Goal: Task Accomplishment & Management: Manage account settings

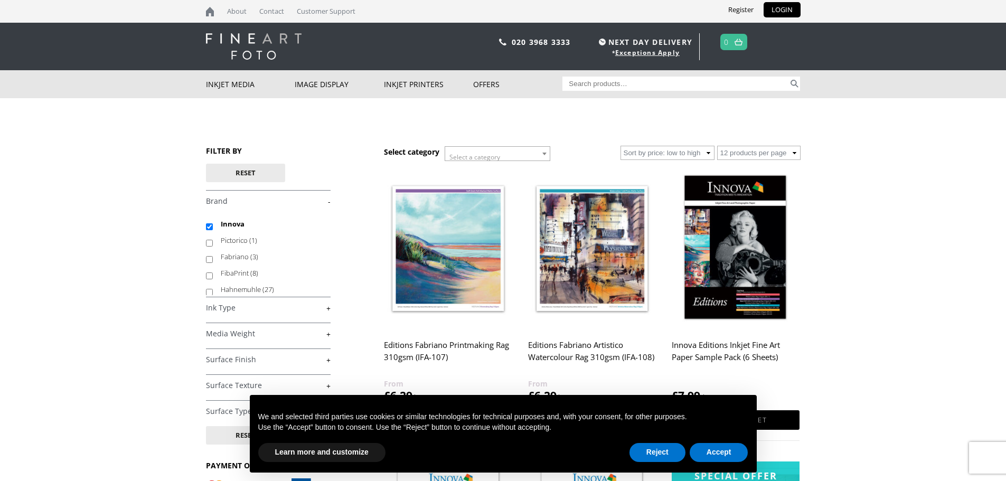
click at [624, 87] on input "Search for:" at bounding box center [675, 84] width 226 height 14
type input "olm-67"
click at [788, 77] on button "Search" at bounding box center [794, 84] width 12 height 14
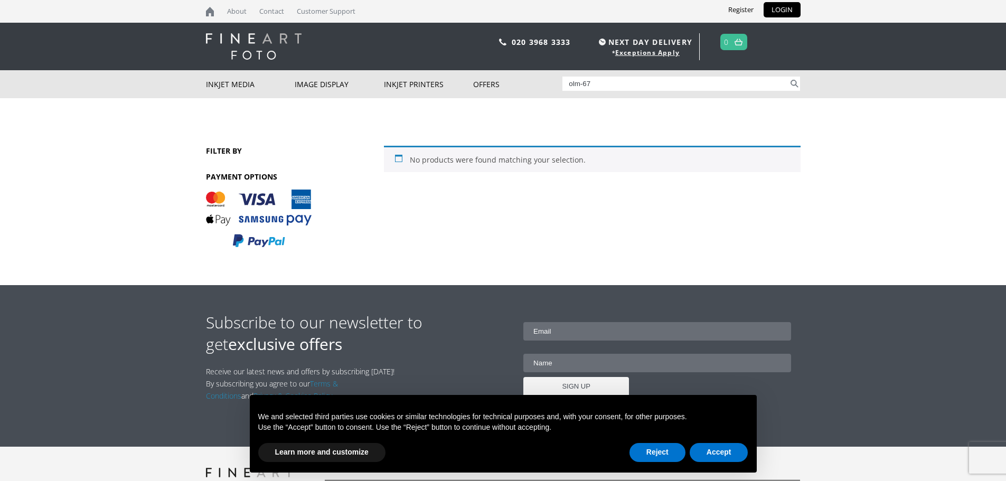
drag, startPoint x: 640, startPoint y: 86, endPoint x: 581, endPoint y: 91, distance: 58.9
click at [581, 91] on div "Search for: olm-67 Search" at bounding box center [681, 83] width 238 height 27
type input "olmexc"
click at [788, 77] on button "Search" at bounding box center [794, 84] width 12 height 14
click at [590, 82] on input "olmexc" at bounding box center [675, 84] width 226 height 14
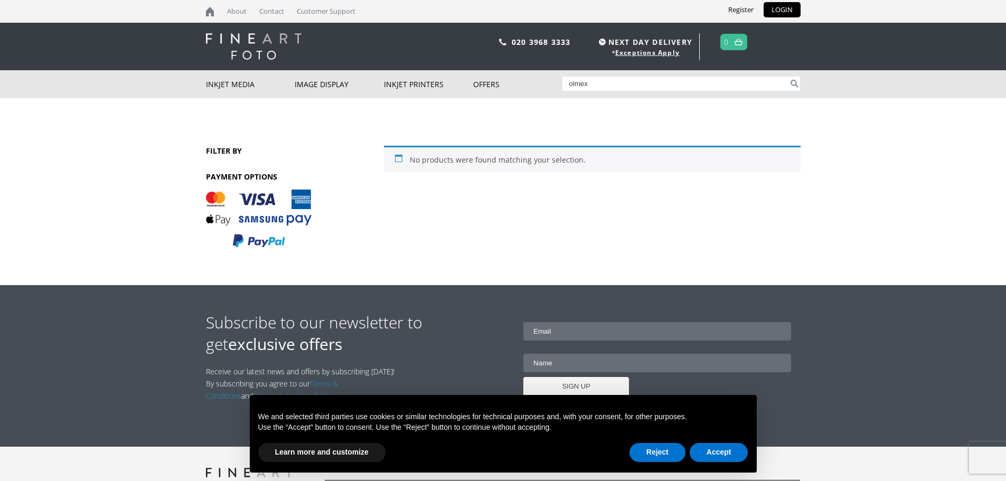
type input "olmex"
click at [788, 77] on button "Search" at bounding box center [794, 84] width 12 height 14
click at [587, 89] on input "olmex" at bounding box center [675, 84] width 226 height 14
type input "olmec"
click at [788, 77] on button "Search" at bounding box center [794, 84] width 12 height 14
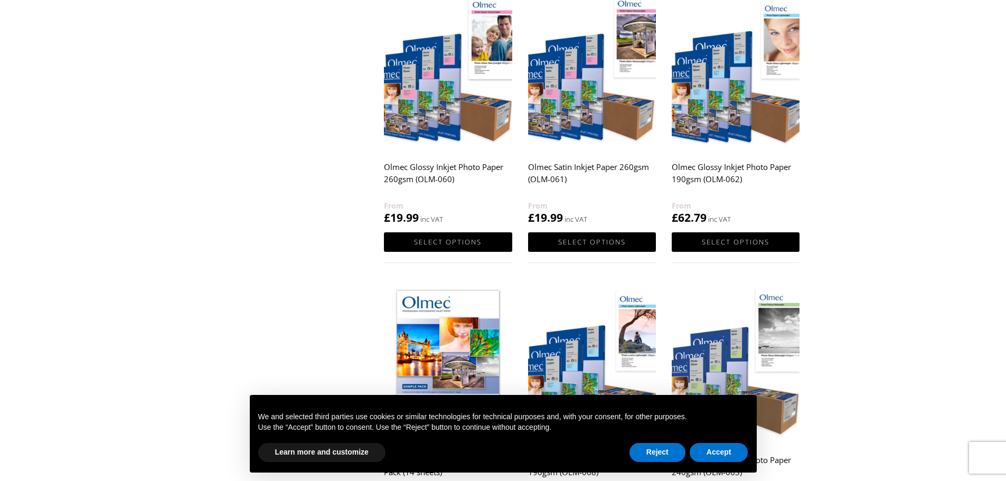
scroll to position [581, 0]
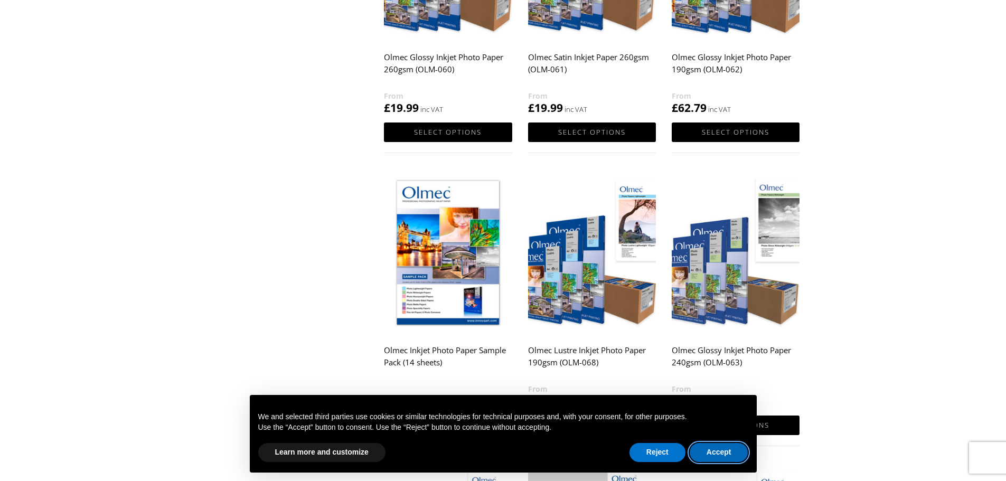
click at [723, 448] on button "Accept" at bounding box center [719, 452] width 59 height 19
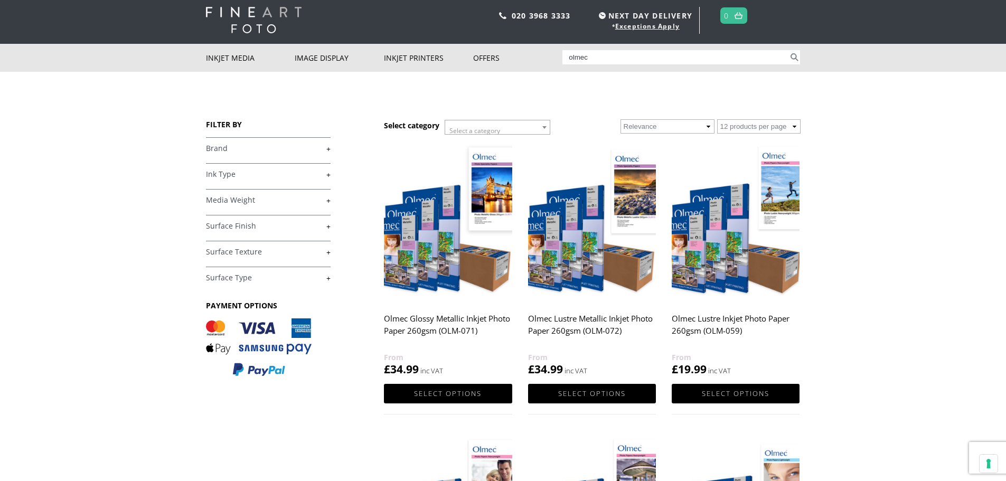
scroll to position [0, 0]
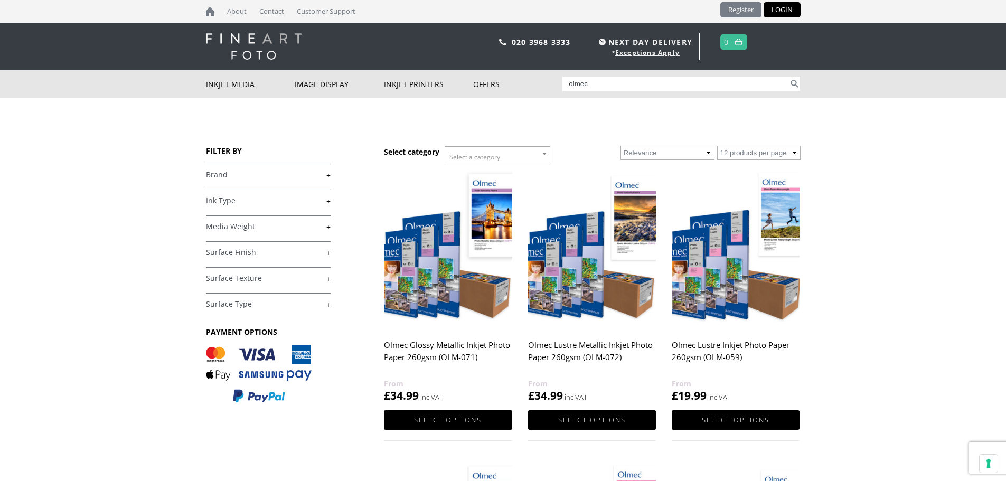
click at [743, 7] on link "Register" at bounding box center [740, 9] width 41 height 15
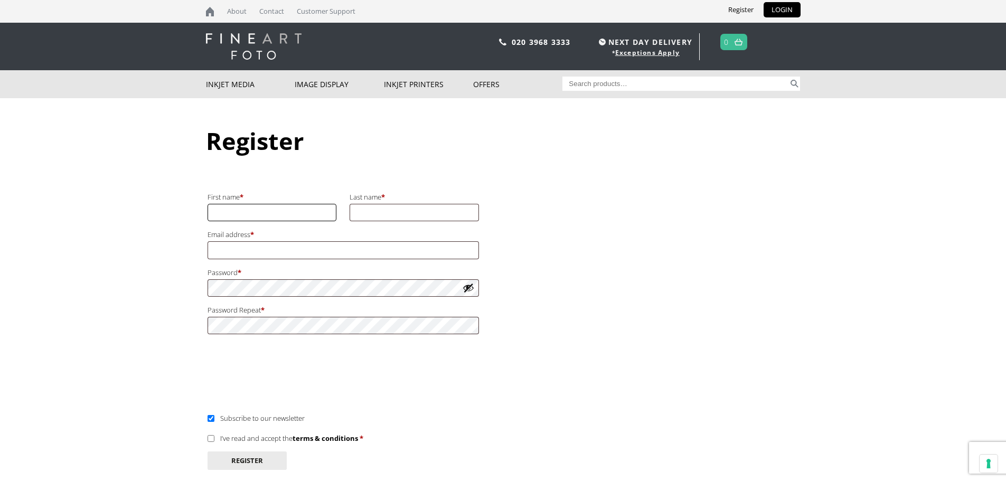
drag, startPoint x: 229, startPoint y: 215, endPoint x: 242, endPoint y: 222, distance: 15.1
click at [229, 215] on input "First name *" at bounding box center [271, 212] width 129 height 17
type input "Katie"
type input "Townsend"
type input "k"
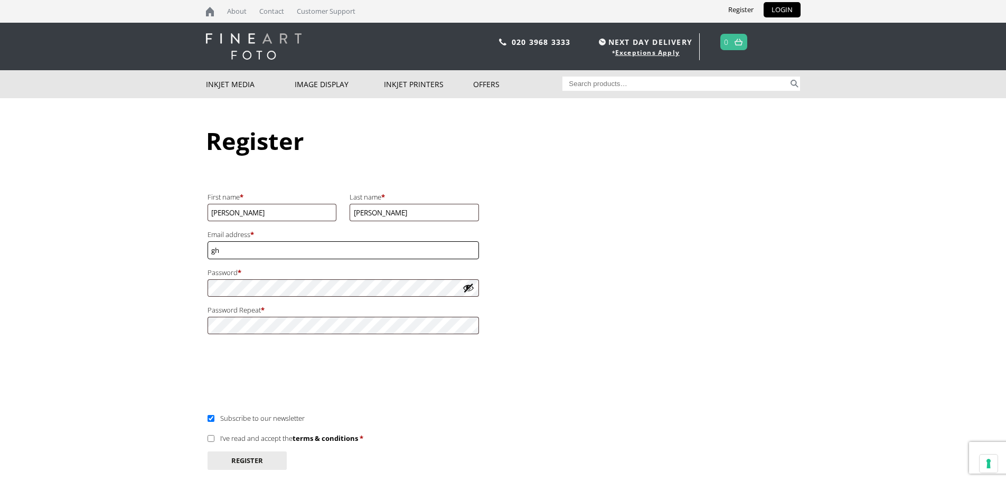
type input "g"
type input "[EMAIL_ADDRESS][DOMAIN_NAME]"
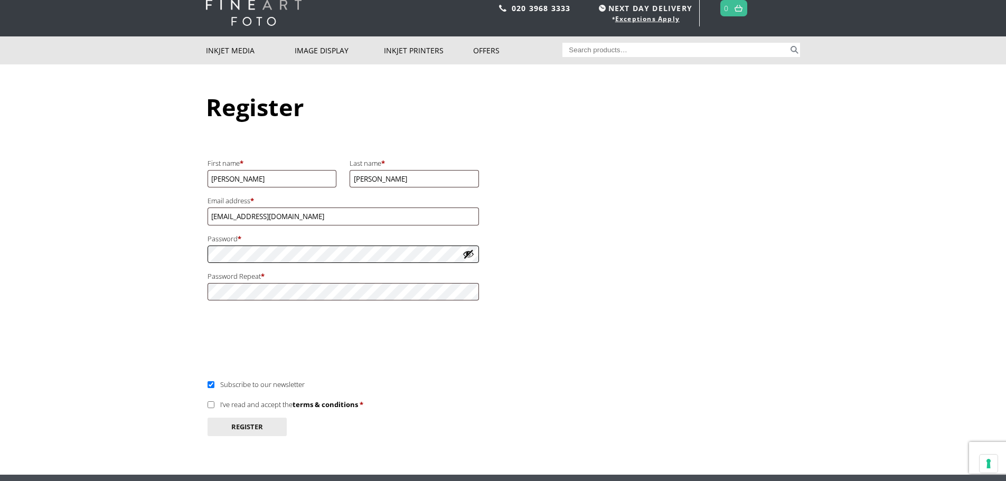
scroll to position [53, 0]
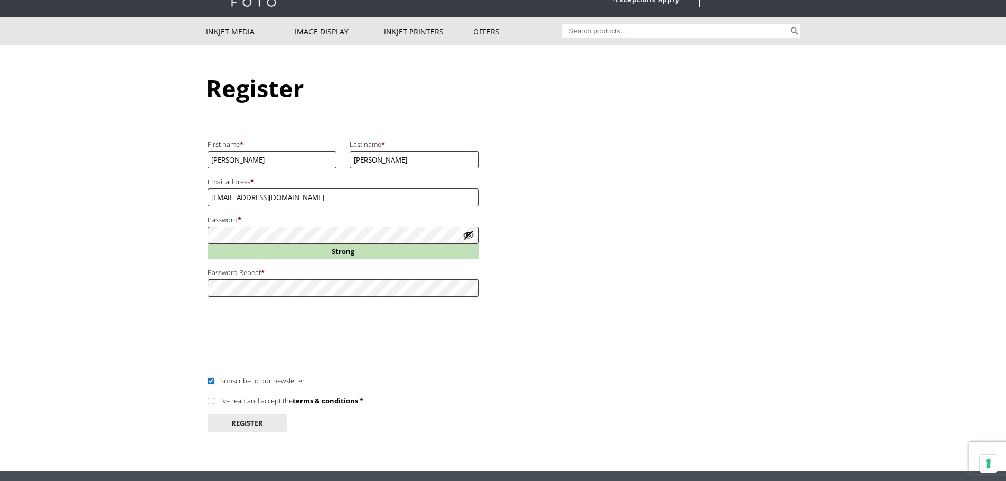
click at [471, 234] on button "Show password" at bounding box center [469, 235] width 12 height 12
click at [470, 234] on button "Hide password" at bounding box center [469, 235] width 12 height 12
click at [212, 380] on input "Subscribe to our newsletter" at bounding box center [210, 380] width 7 height 7
checkbox input "false"
click at [210, 400] on input "I’ve read and accept the terms & conditions *" at bounding box center [210, 401] width 7 height 7
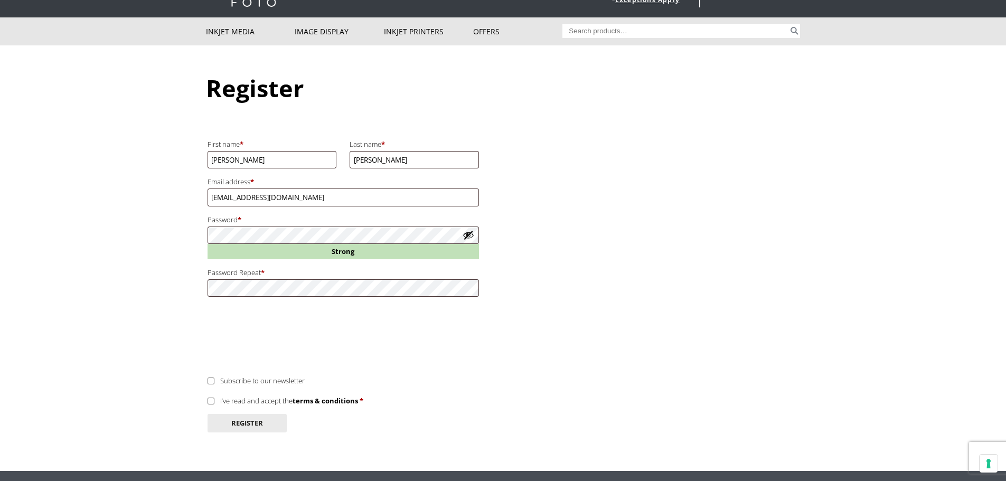
checkbox input "true"
click at [233, 423] on button "Register" at bounding box center [246, 423] width 79 height 18
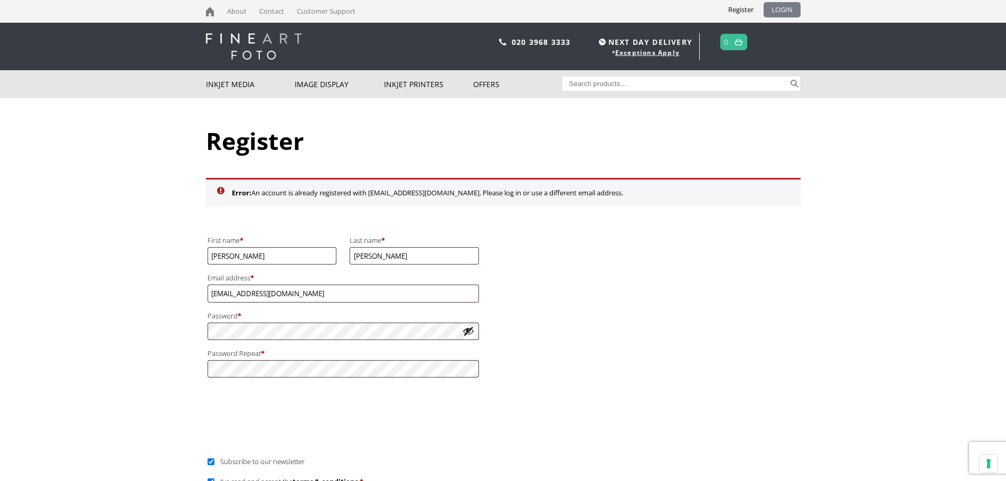
click at [788, 6] on link "LOGIN" at bounding box center [781, 9] width 37 height 15
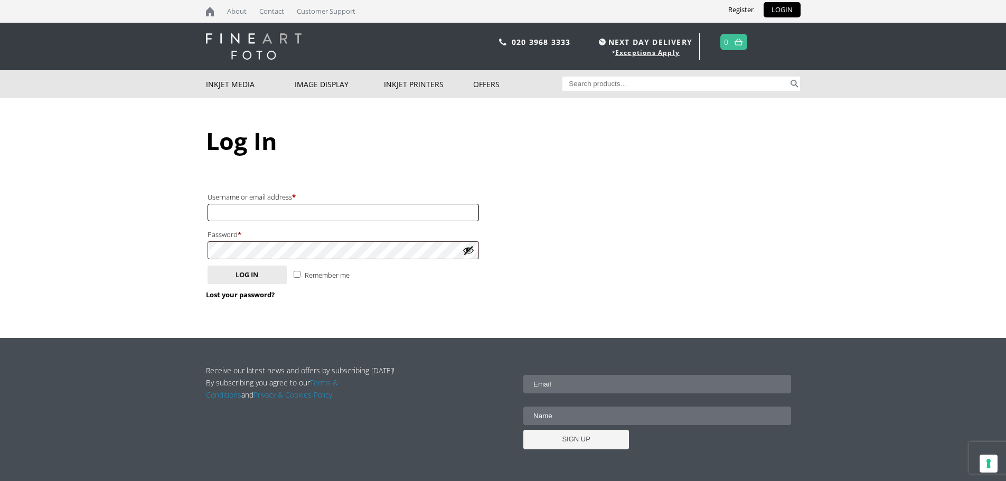
click at [366, 215] on input "Username or email address * Required" at bounding box center [342, 212] width 271 height 17
click at [207, 266] on button "Log in" at bounding box center [246, 275] width 79 height 18
type input "hell"
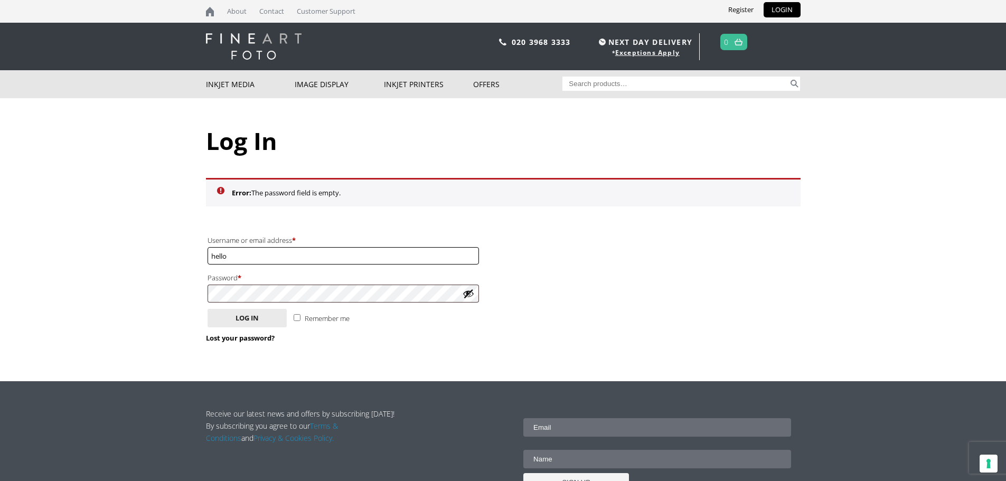
click at [269, 261] on input "hello" at bounding box center [342, 255] width 271 height 17
type input "[EMAIL_ADDRESS][DOMAIN_NAME]"
click at [469, 294] on button "Show password" at bounding box center [469, 294] width 12 height 12
click at [251, 325] on button "Log in" at bounding box center [246, 318] width 79 height 18
click at [207, 309] on button "Log in" at bounding box center [246, 318] width 79 height 18
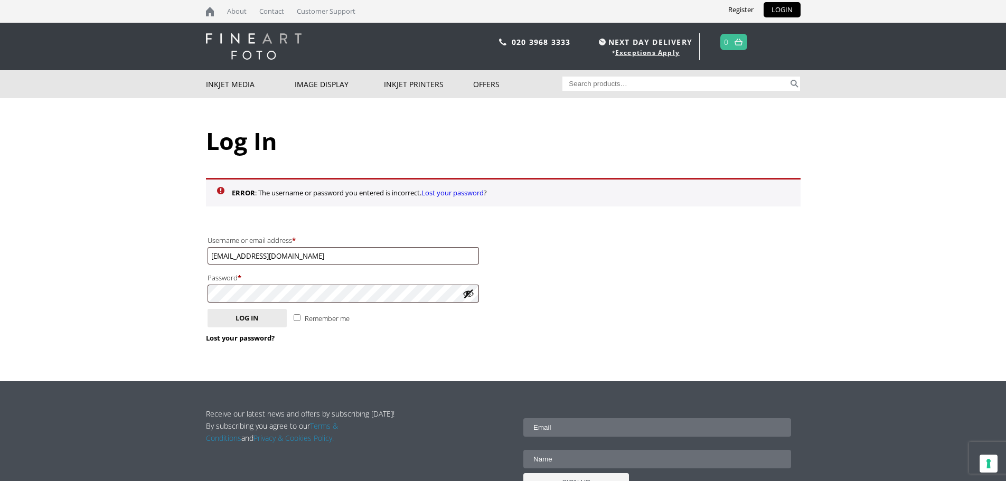
click at [465, 298] on button "Show password" at bounding box center [469, 294] width 12 height 12
click at [207, 309] on button "Log in" at bounding box center [246, 318] width 79 height 18
click at [260, 338] on link "Lost your password?" at bounding box center [240, 338] width 69 height 10
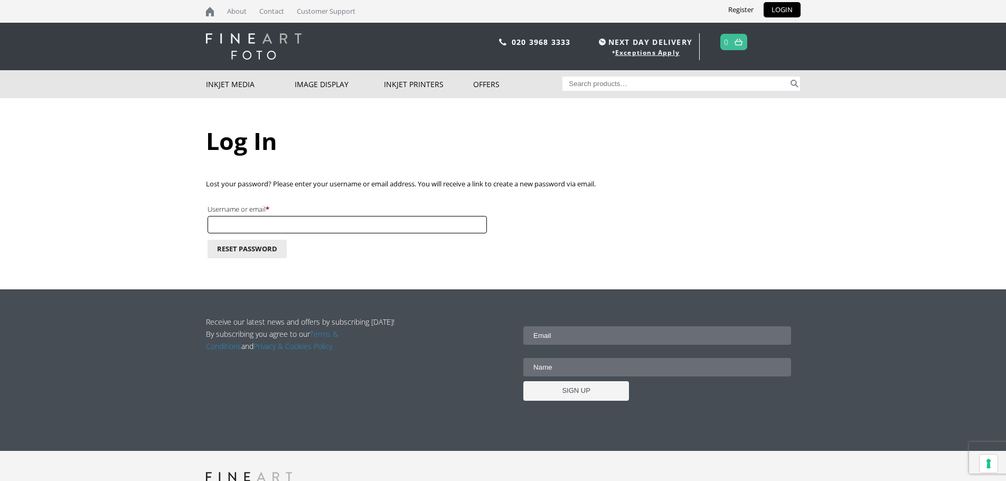
click at [306, 229] on input "Username or email * Required" at bounding box center [346, 224] width 279 height 17
type input "[EMAIL_ADDRESS][DOMAIN_NAME]"
click at [207, 240] on button "Reset password" at bounding box center [246, 249] width 79 height 18
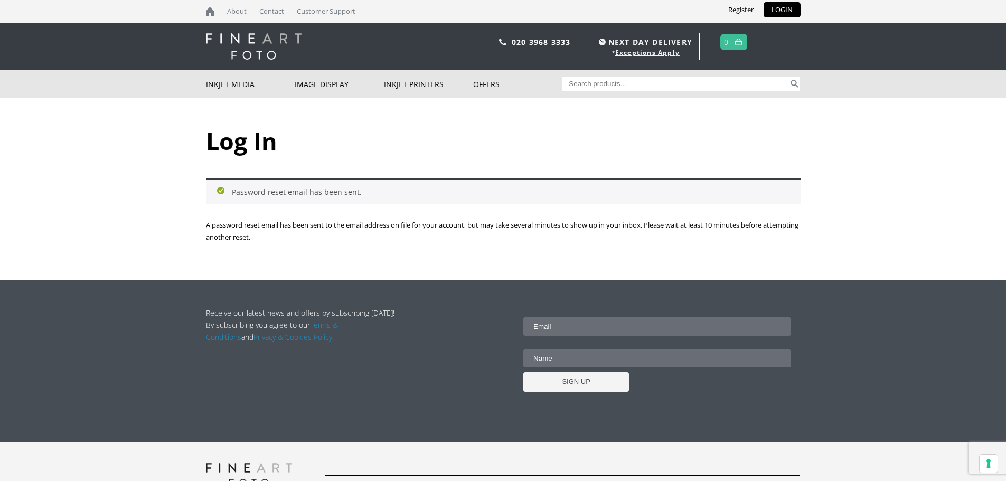
click at [502, 172] on div "Log In Password reset email has been sent. A password reset email has been sent…" at bounding box center [503, 189] width 594 height 182
